Goal: Information Seeking & Learning: Learn about a topic

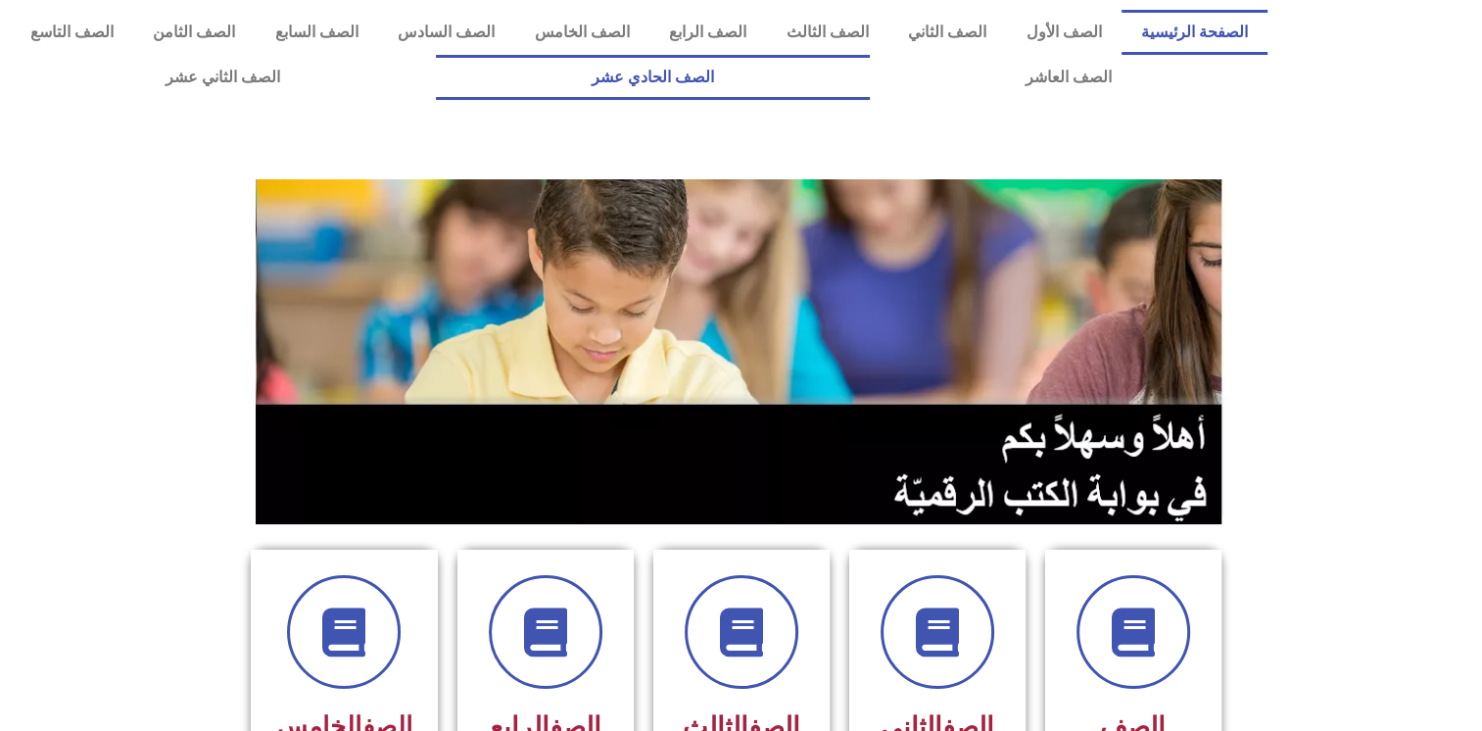
click at [870, 82] on link "الصف الحادي عشر" at bounding box center [653, 77] width 434 height 45
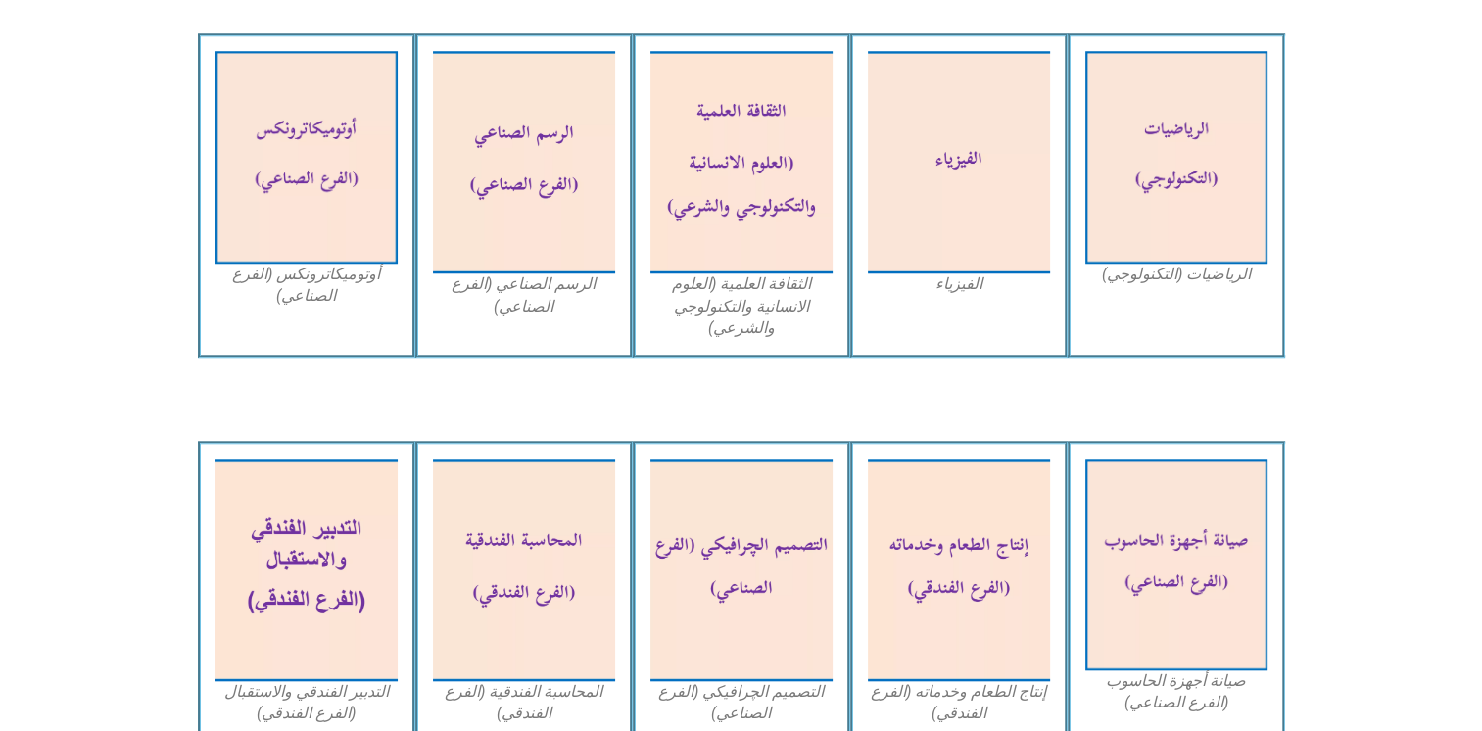
scroll to position [1789, 0]
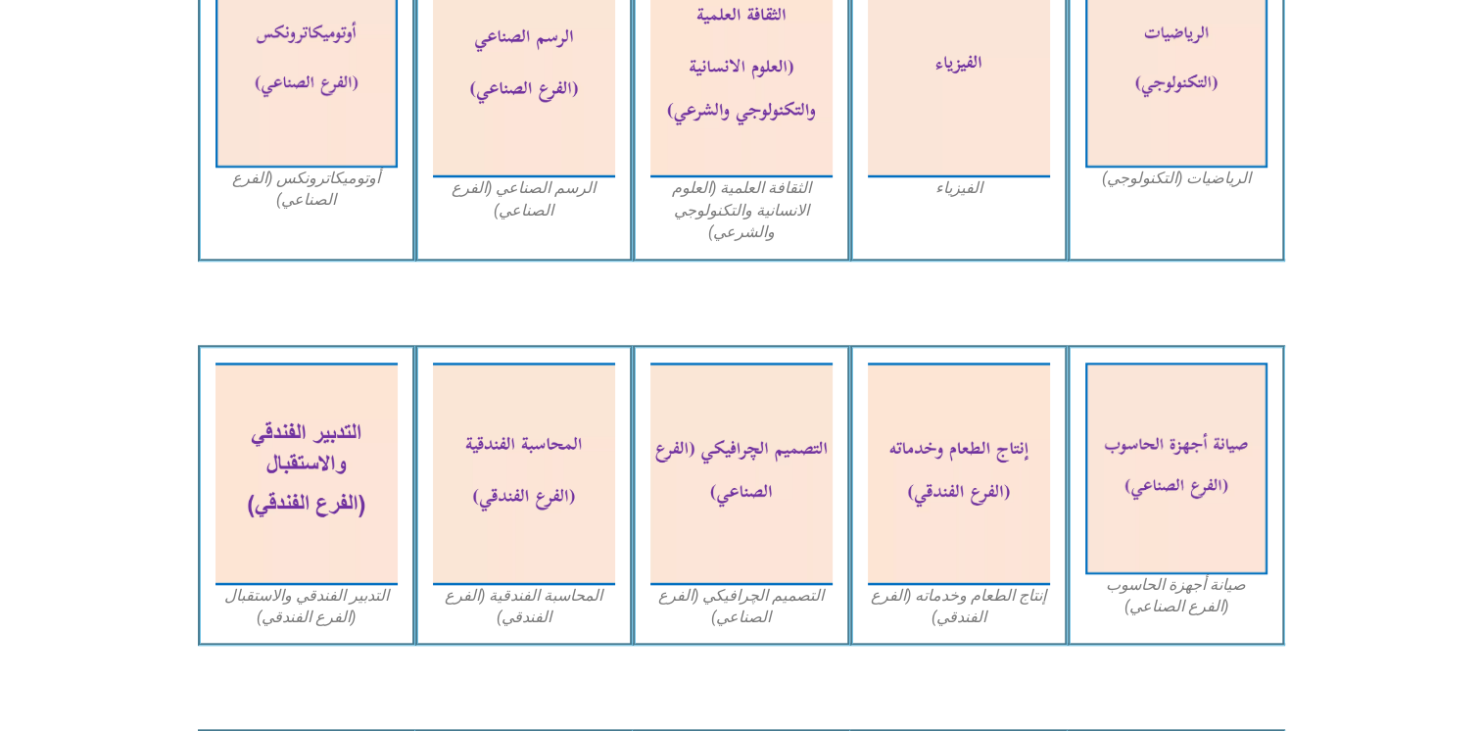
drag, startPoint x: 1479, startPoint y: 355, endPoint x: 1490, endPoint y: 360, distance: 12.7
click at [1481, 360] on html "الصفحة الرئيسية الصف الأول الصف الثاني الصف الثالث الصف الرابع الصف الخامس الصف…" at bounding box center [741, 467] width 1482 height 4512
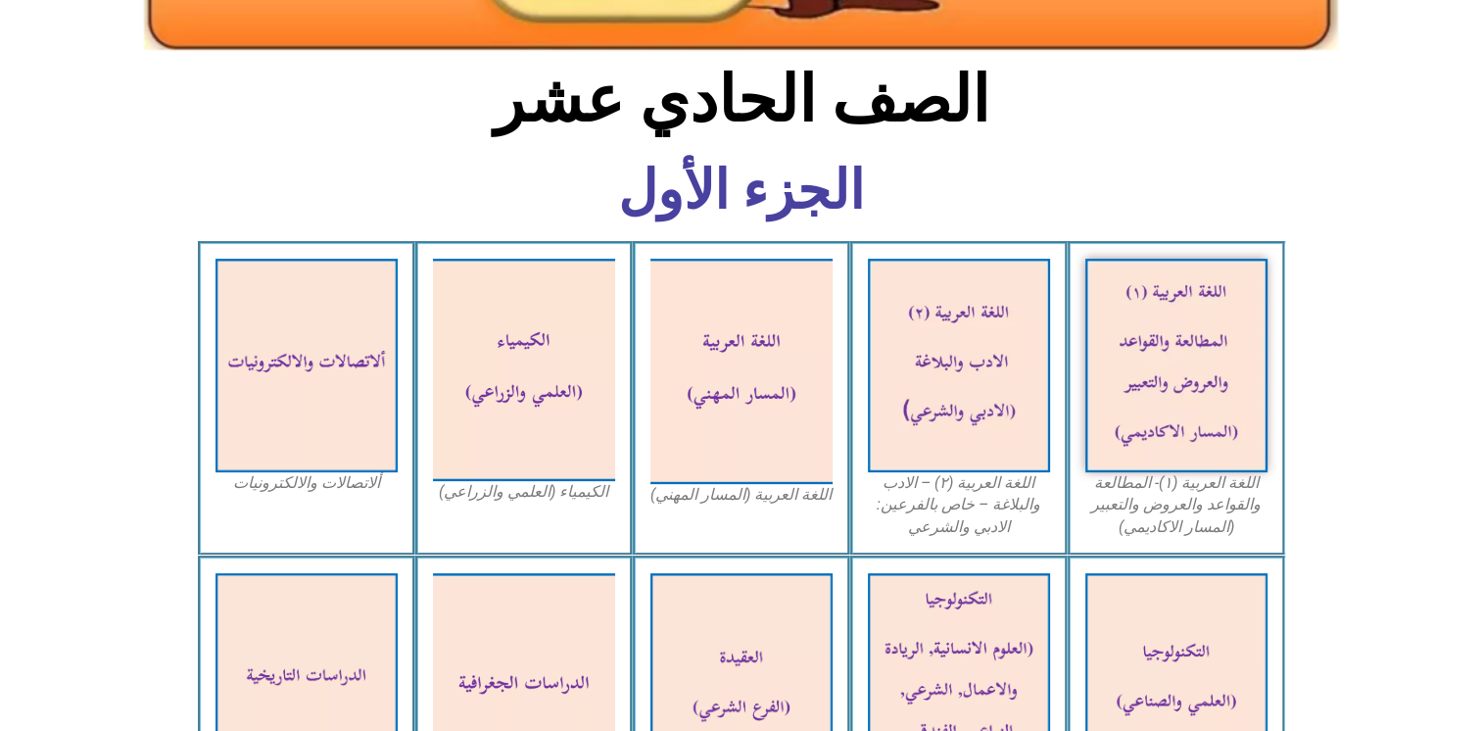
scroll to position [280, 0]
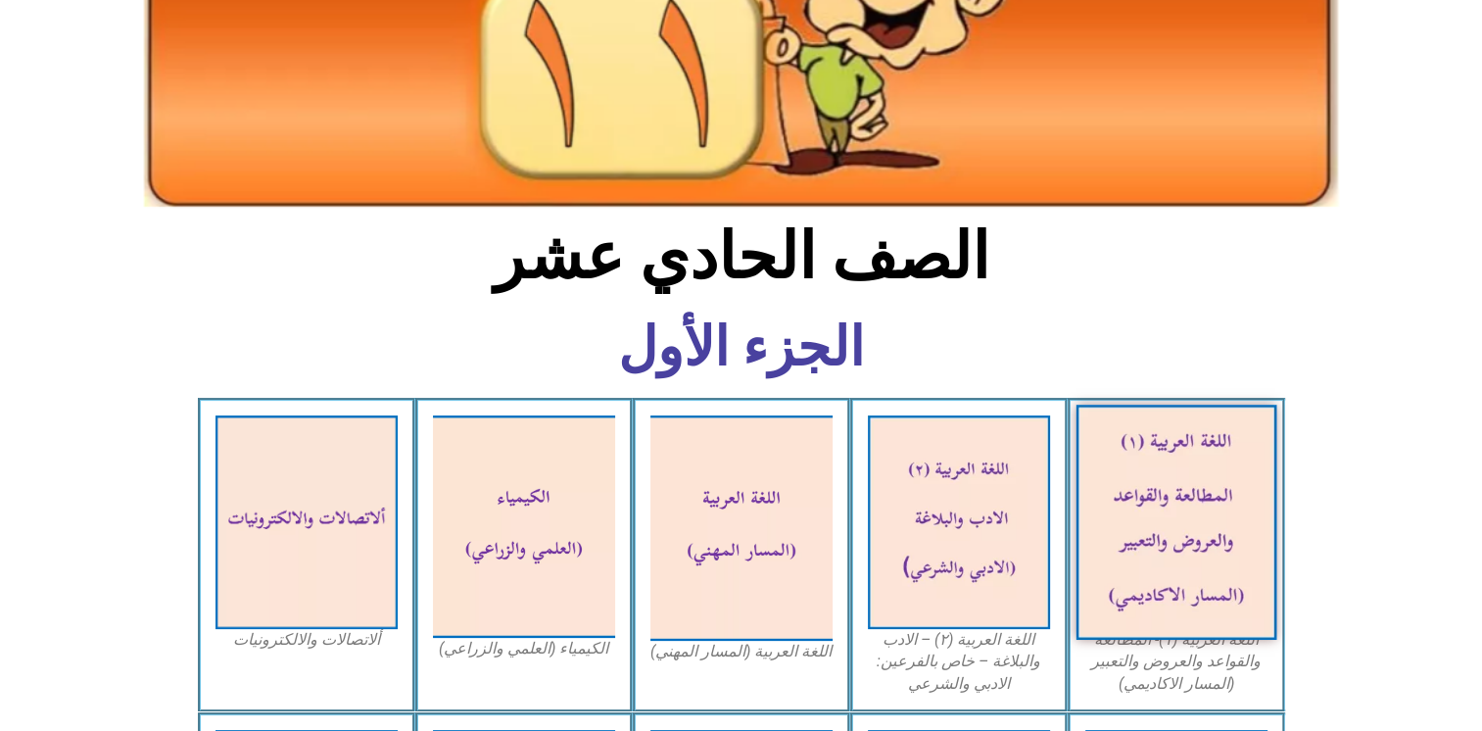
click at [1168, 500] on img at bounding box center [1176, 522] width 201 height 235
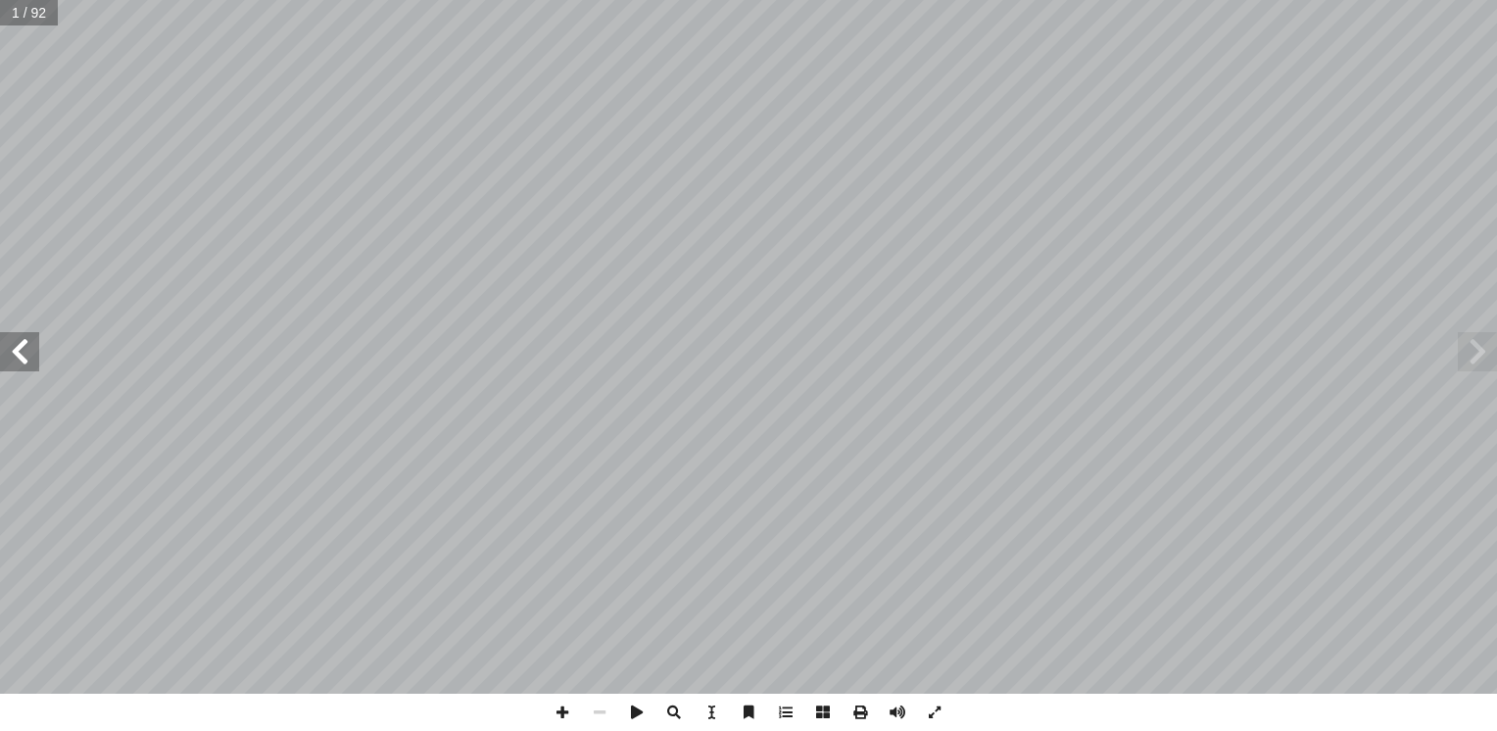
click at [19, 345] on span at bounding box center [19, 351] width 39 height 39
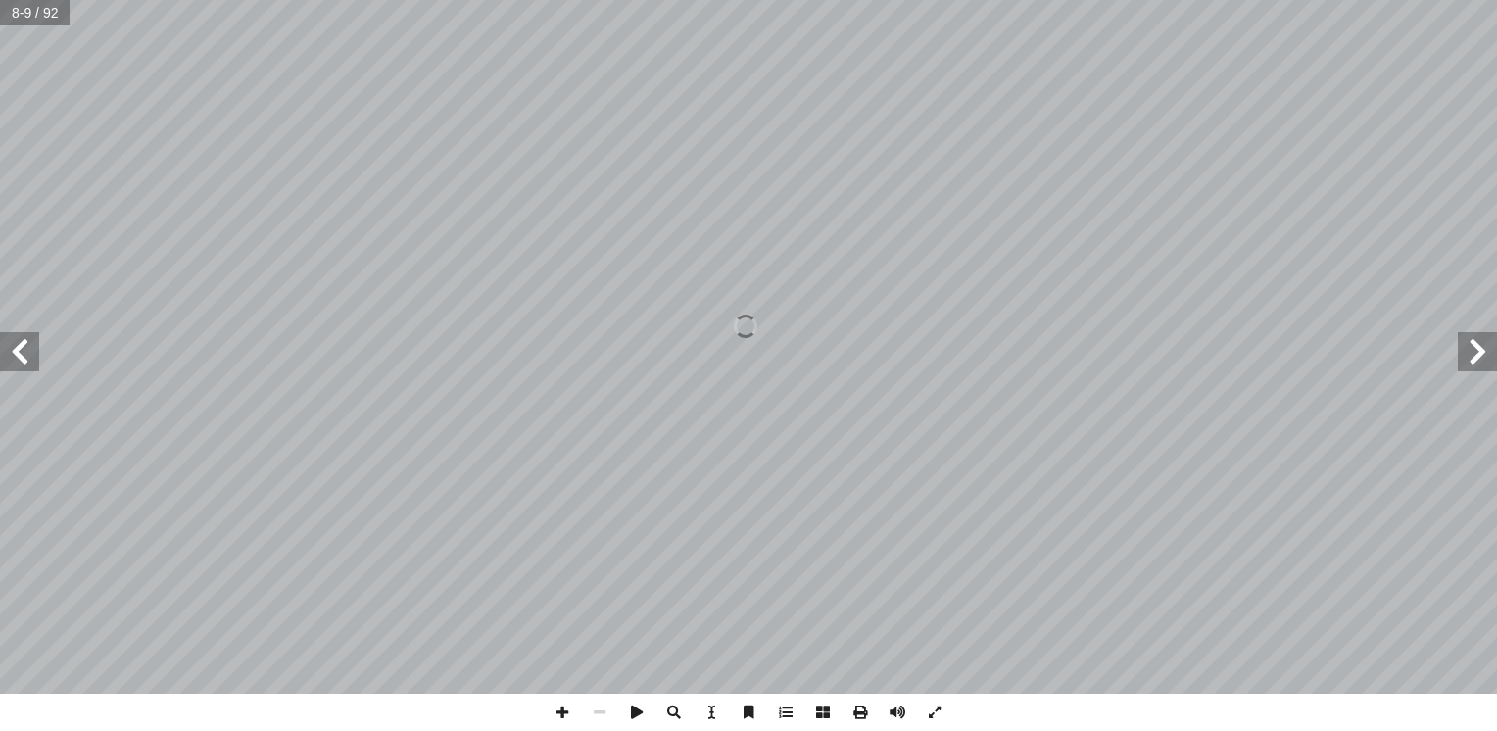
click at [19, 345] on span at bounding box center [19, 351] width 39 height 39
click at [43, 14] on input "text" at bounding box center [42, 12] width 84 height 25
type input "**"
click at [43, 14] on input "text" at bounding box center [42, 12] width 85 height 25
type input "**"
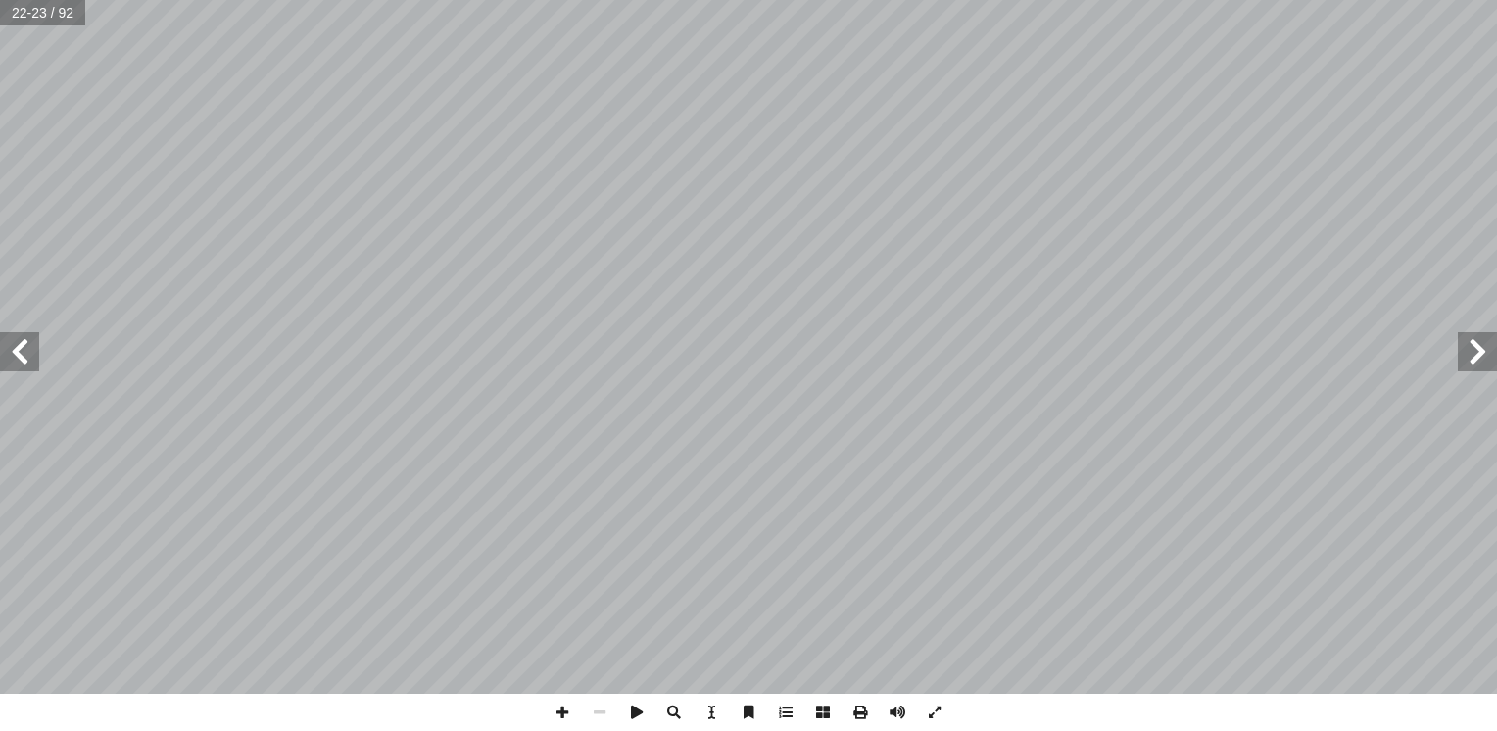
click at [25, 340] on span at bounding box center [19, 351] width 39 height 39
click at [11, 354] on span at bounding box center [19, 351] width 39 height 39
click at [1486, 349] on span at bounding box center [1477, 351] width 39 height 39
click at [559, 716] on span at bounding box center [562, 712] width 37 height 37
click at [24, 349] on span at bounding box center [19, 351] width 39 height 39
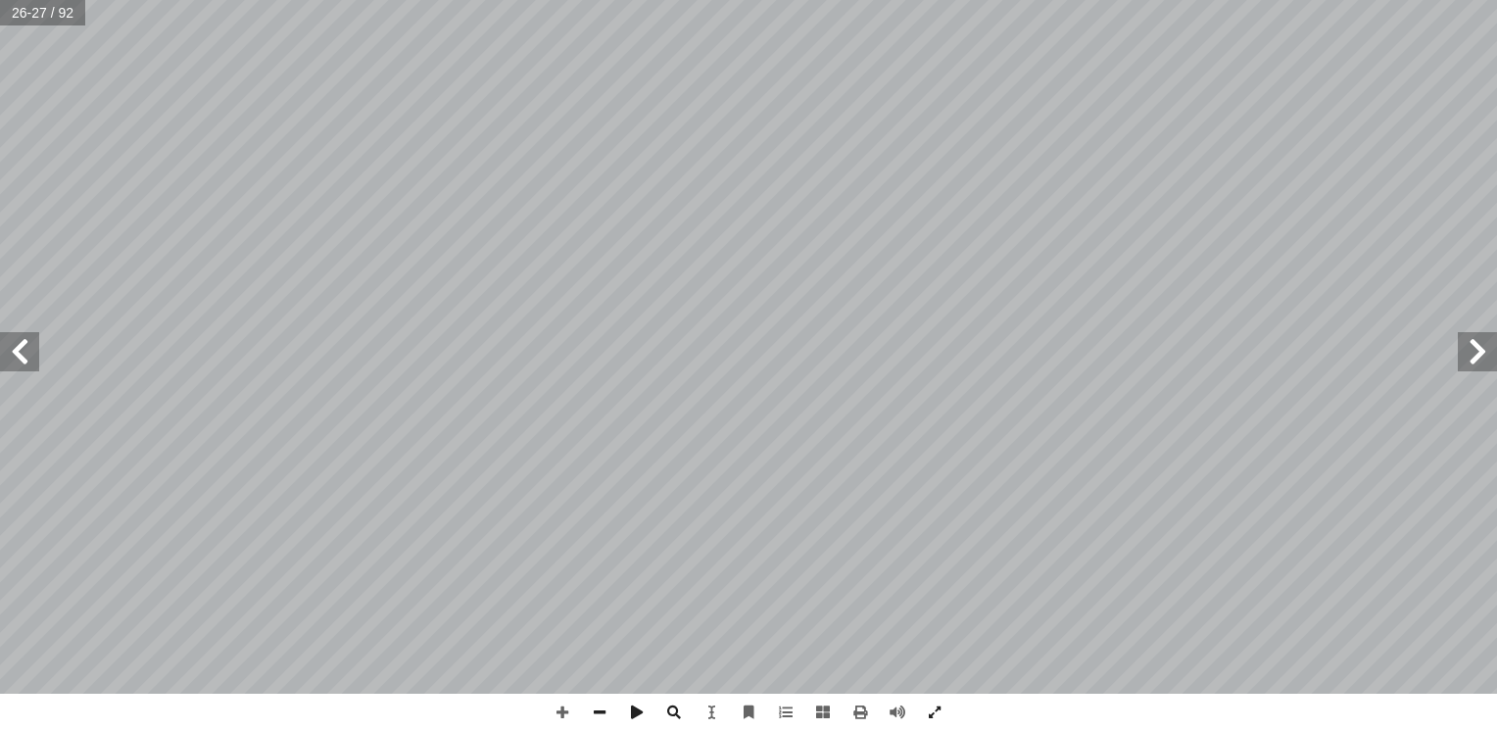
click at [1489, 360] on span at bounding box center [1477, 351] width 39 height 39
click at [31, 352] on span at bounding box center [19, 351] width 39 height 39
click at [21, 355] on span at bounding box center [19, 351] width 39 height 39
click at [1485, 339] on span at bounding box center [1477, 351] width 39 height 39
click at [592, 715] on span at bounding box center [599, 712] width 37 height 37
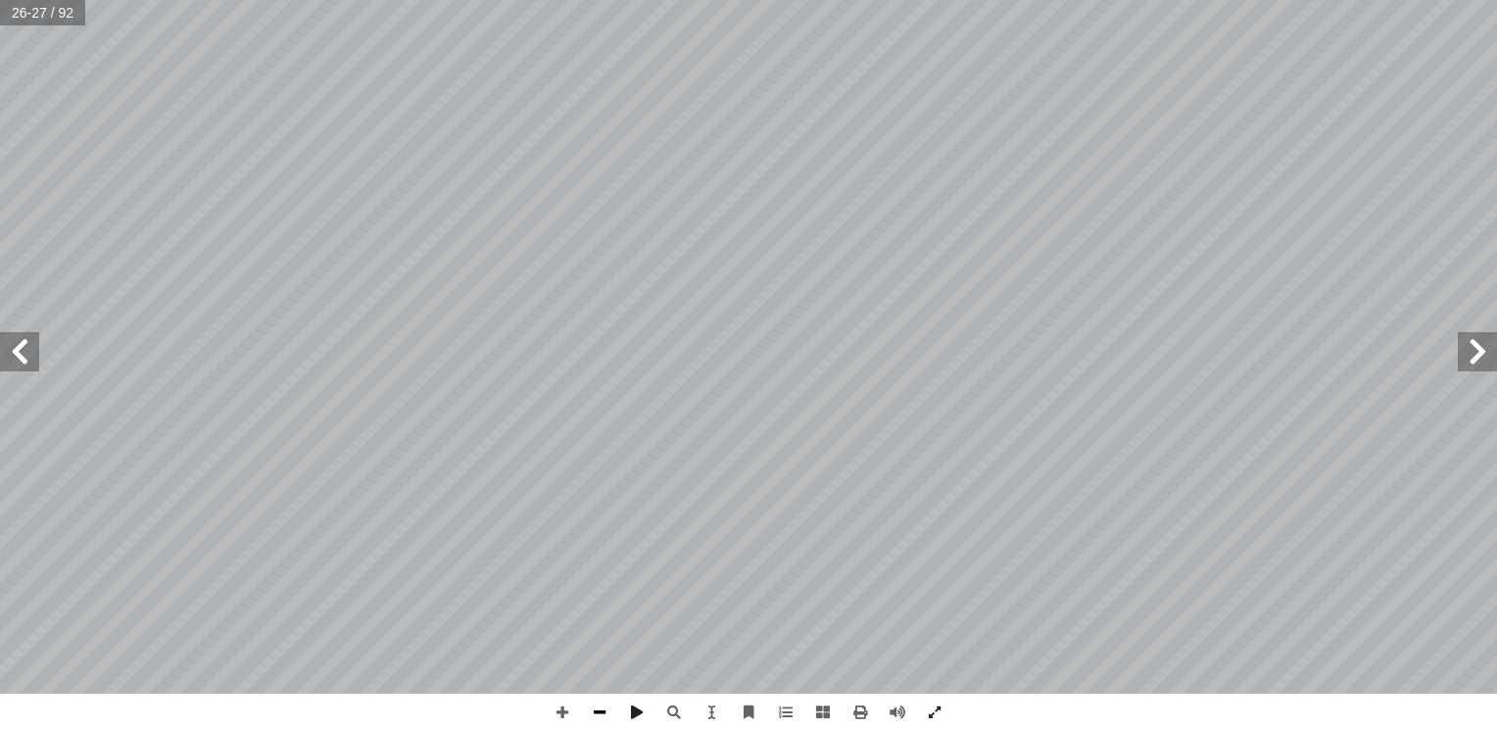
click at [592, 715] on span at bounding box center [599, 712] width 37 height 37
